Goal: Task Accomplishment & Management: Manage account settings

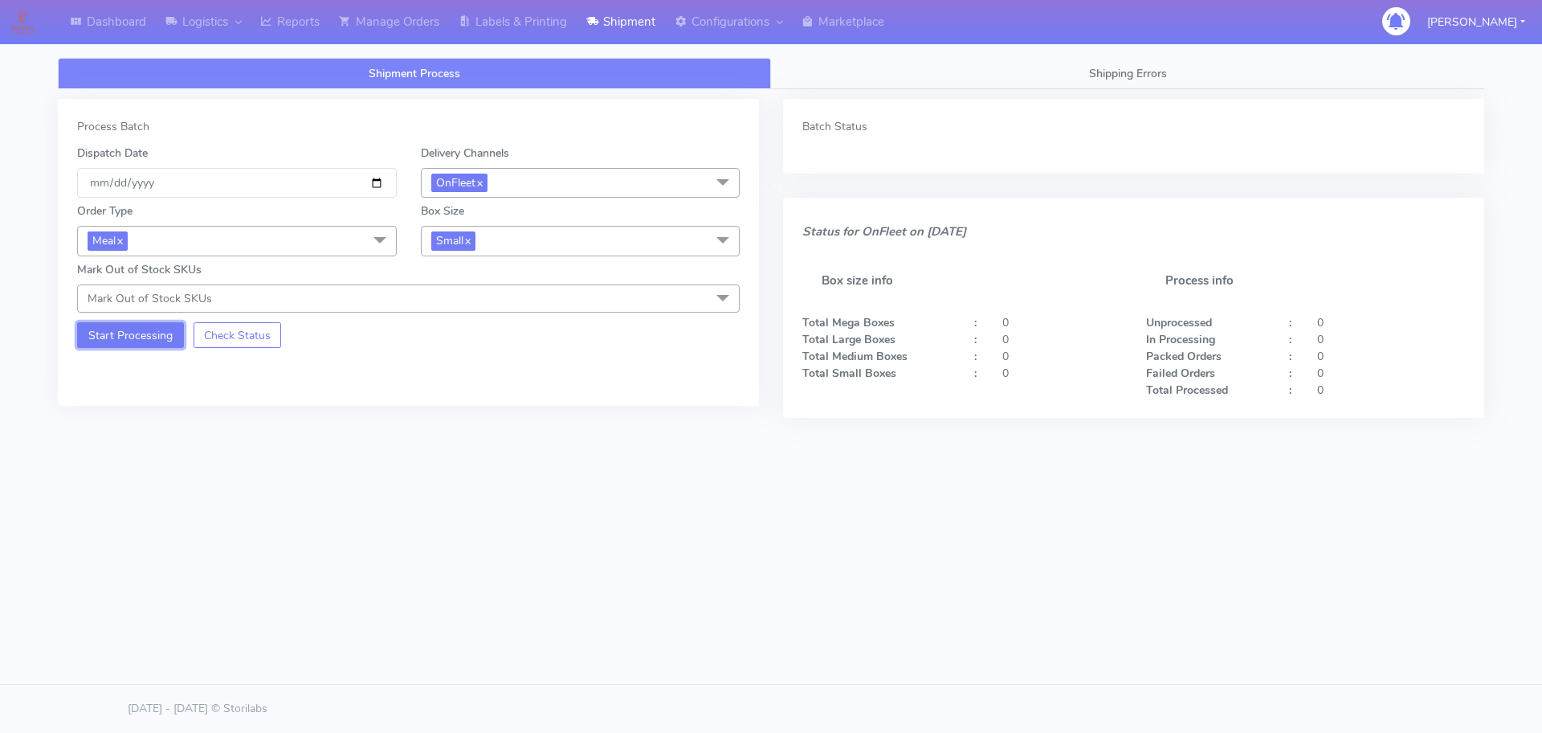
click at [132, 337] on button "Start Processing" at bounding box center [130, 335] width 107 height 26
click at [382, 187] on input "[DATE]" at bounding box center [237, 183] width 320 height 30
click at [164, 336] on button "Start Processing" at bounding box center [130, 335] width 107 height 26
click at [831, 143] on div "Batch Status" at bounding box center [1133, 136] width 701 height 75
click at [488, 24] on link "Labels & Printing" at bounding box center [513, 22] width 128 height 44
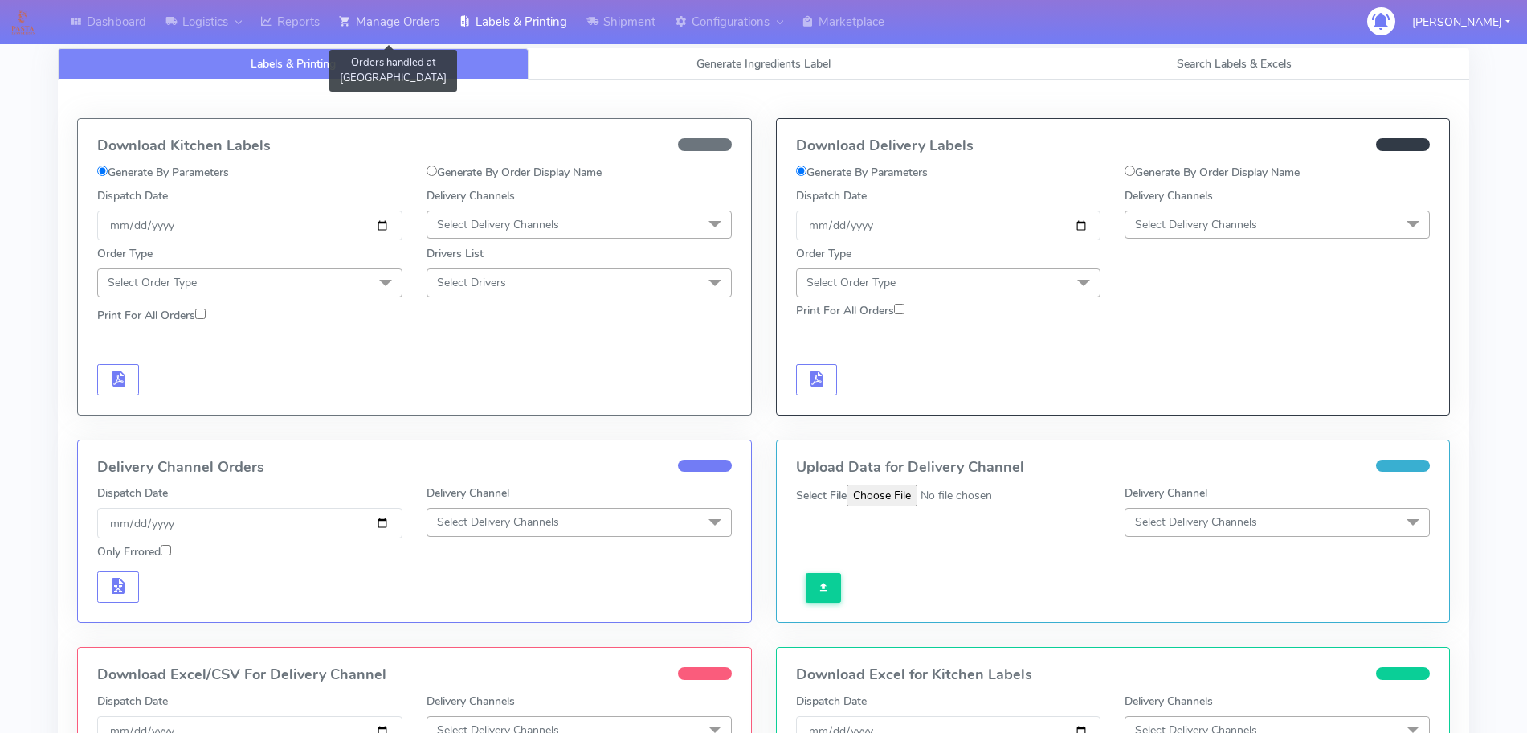
click at [446, 31] on link "Manage Orders" at bounding box center [389, 22] width 120 height 44
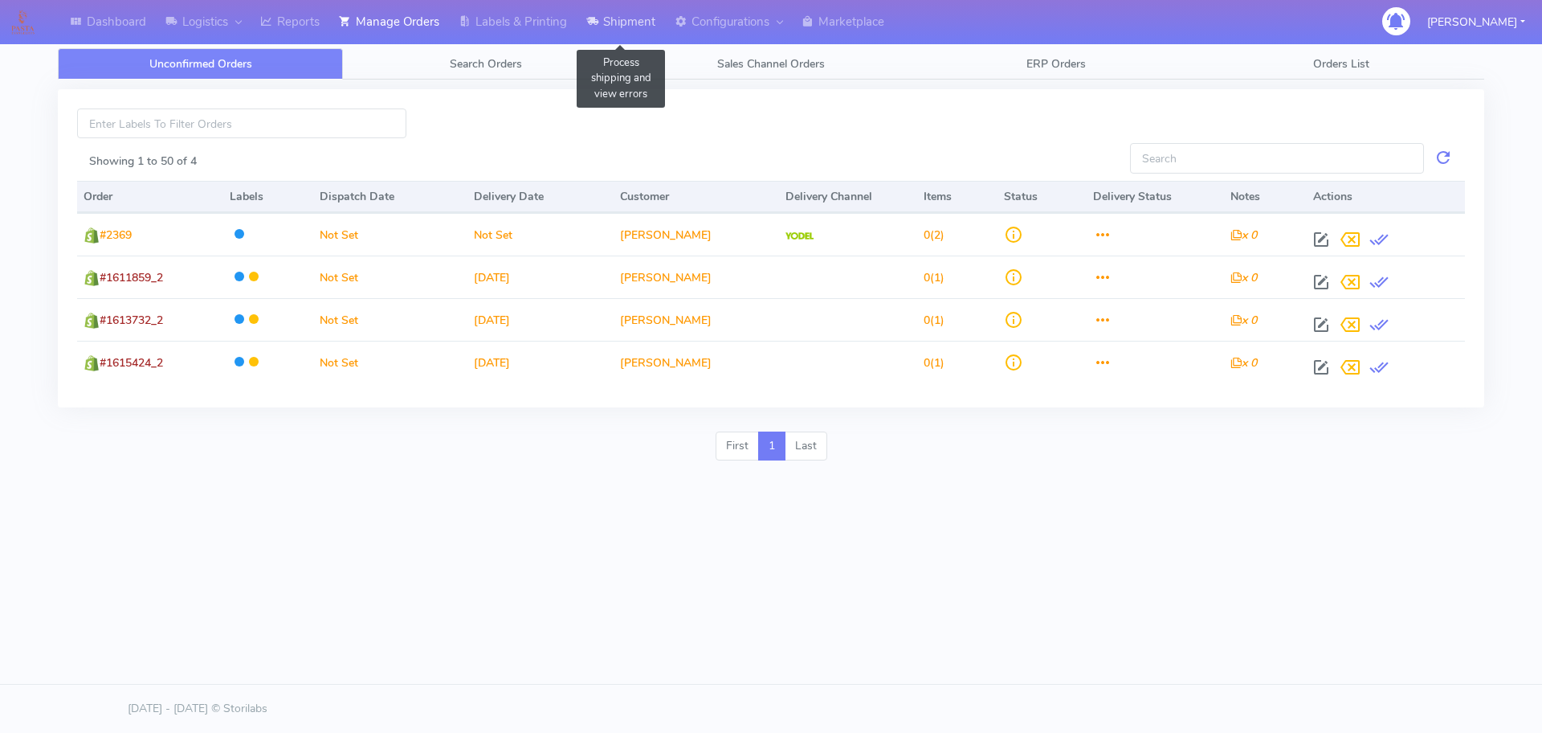
click at [622, 20] on link "Shipment" at bounding box center [621, 22] width 88 height 44
